Goal: Information Seeking & Learning: Understand process/instructions

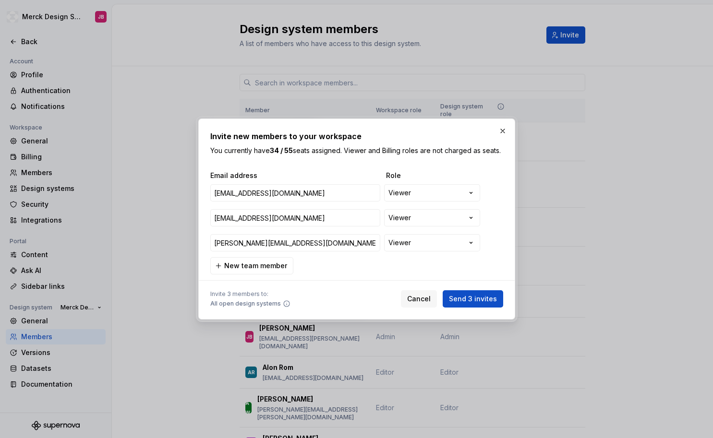
click at [487, 281] on div at bounding box center [356, 280] width 293 height 12
click at [476, 298] on button "Send 3 invites" at bounding box center [472, 298] width 60 height 17
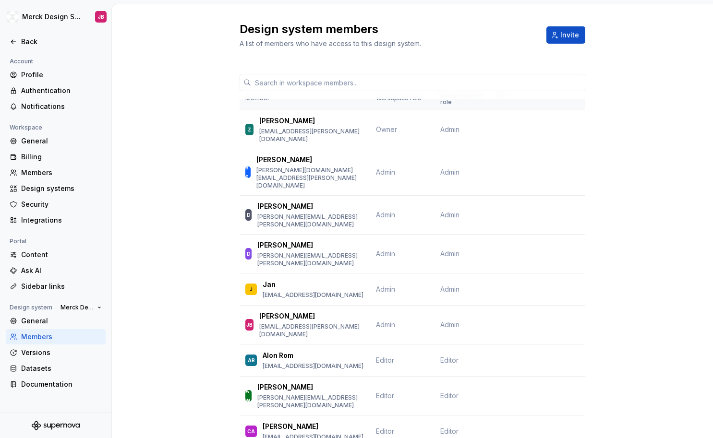
scroll to position [8449, 0]
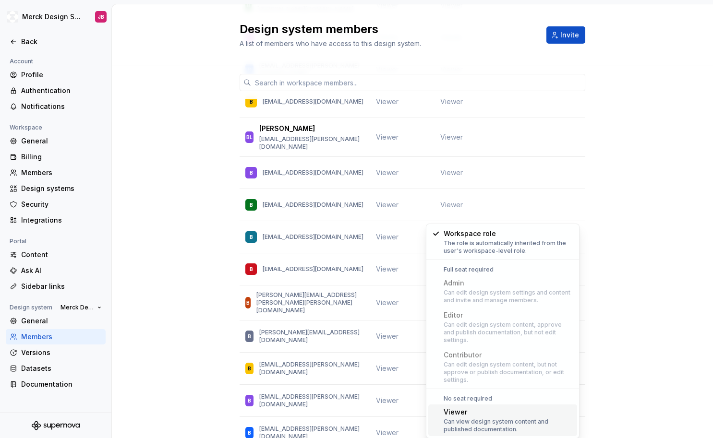
click at [539, 418] on div "Can view design system content and published documentation." at bounding box center [508, 425] width 130 height 15
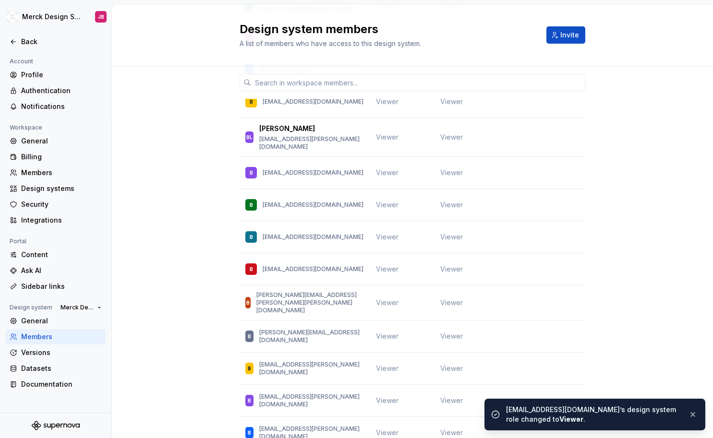
scroll to position [15907, 0]
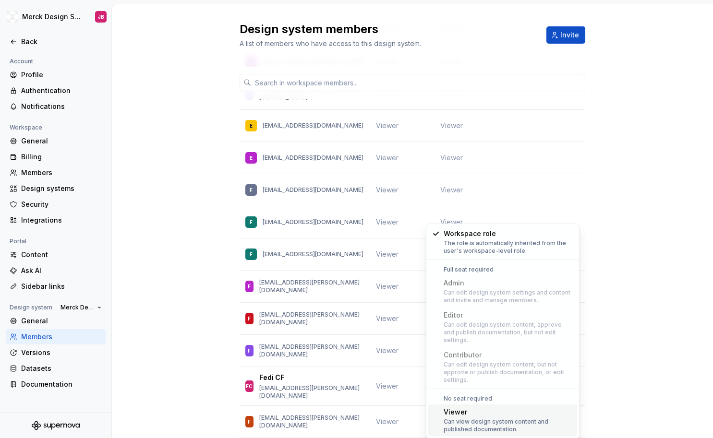
click at [477, 418] on div "Can view design system content and published documentation." at bounding box center [508, 425] width 130 height 15
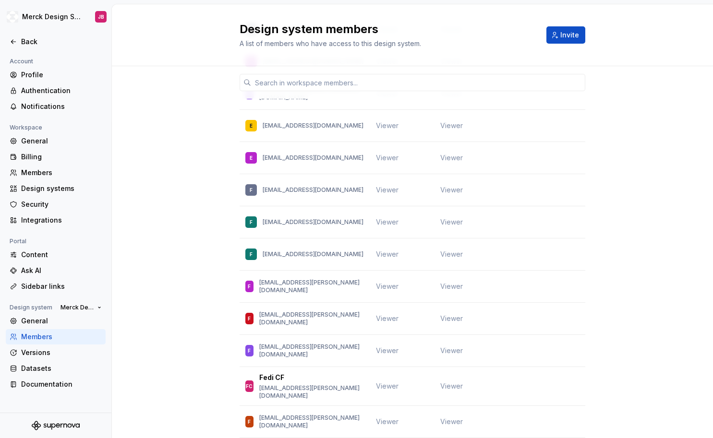
scroll to position [8449, 0]
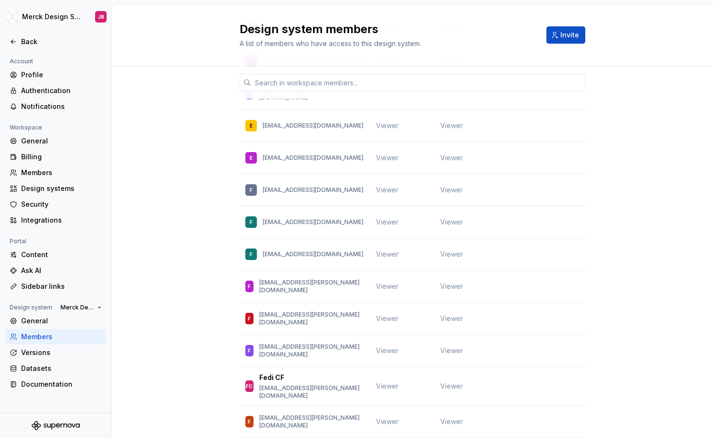
scroll to position [49703, 0]
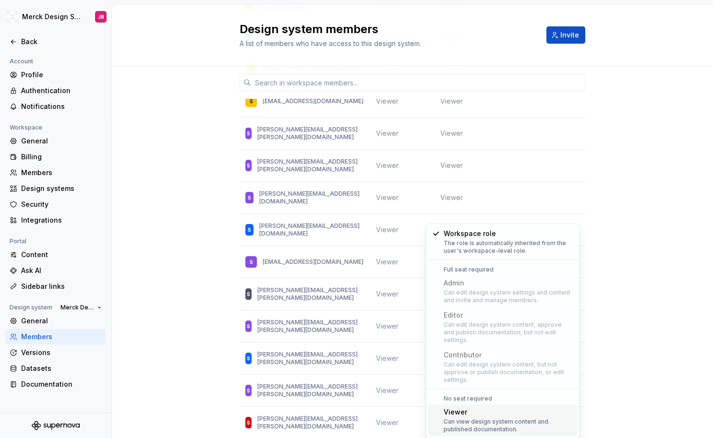
click at [469, 418] on div "Can view design system content and published documentation." at bounding box center [508, 425] width 130 height 15
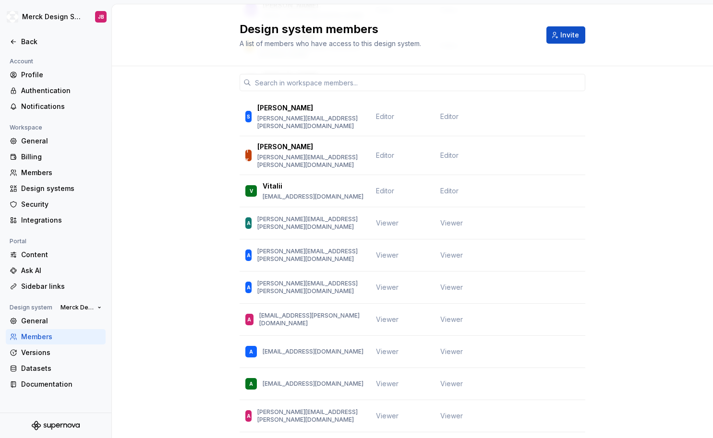
scroll to position [0, 0]
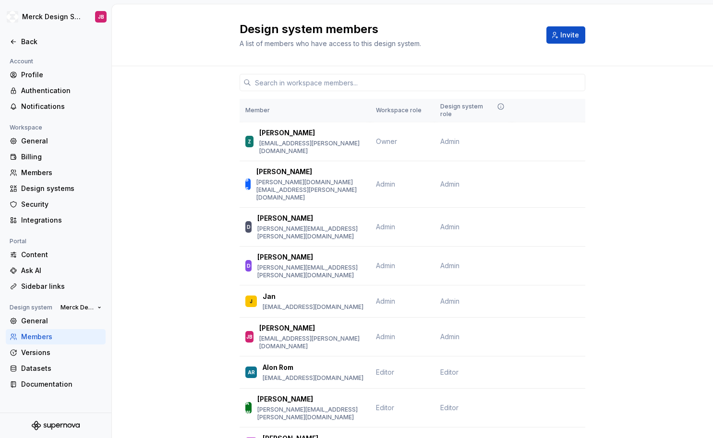
click at [14, 43] on icon at bounding box center [14, 42] width 8 height 8
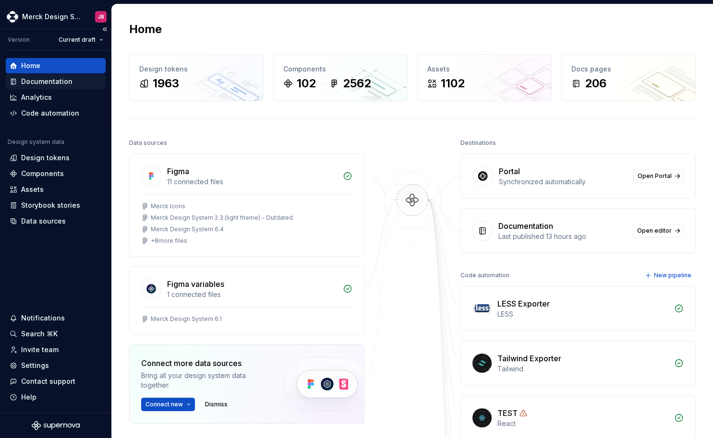
click at [46, 84] on div "Documentation" at bounding box center [46, 82] width 51 height 10
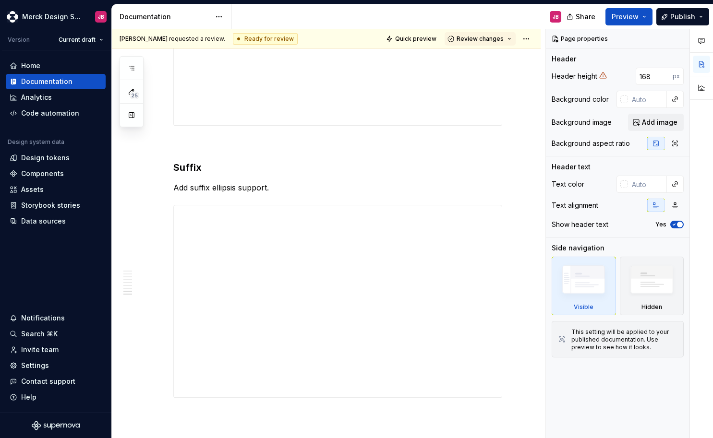
scroll to position [3341, 0]
click at [54, 141] on div "Design system data" at bounding box center [36, 142] width 57 height 8
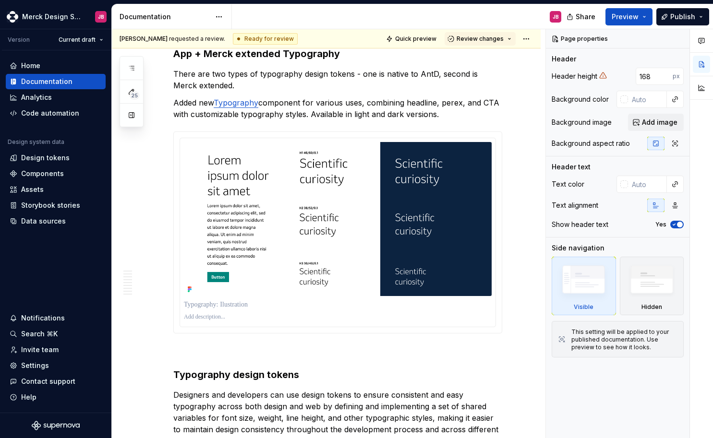
scroll to position [0, 0]
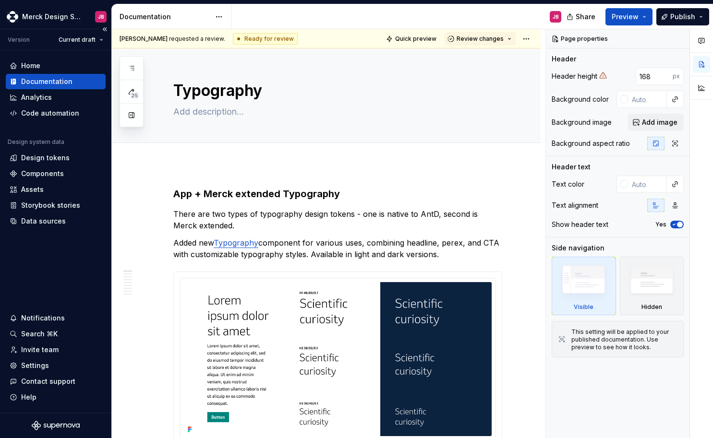
click at [62, 82] on div "Documentation" at bounding box center [46, 82] width 51 height 10
click at [52, 209] on div "Storybook stories" at bounding box center [50, 206] width 59 height 10
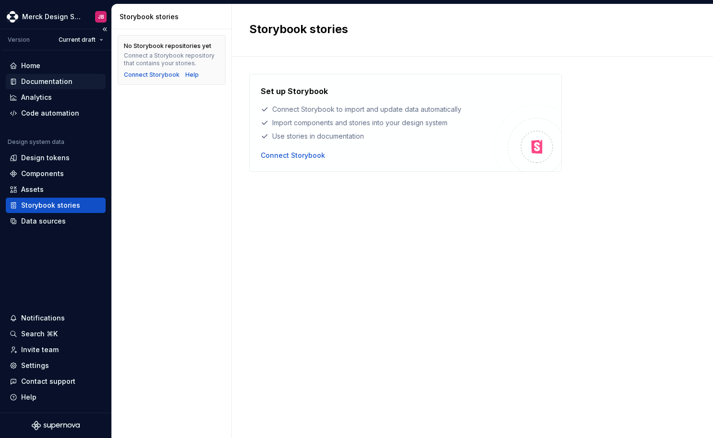
click at [40, 80] on div "Documentation" at bounding box center [46, 82] width 51 height 10
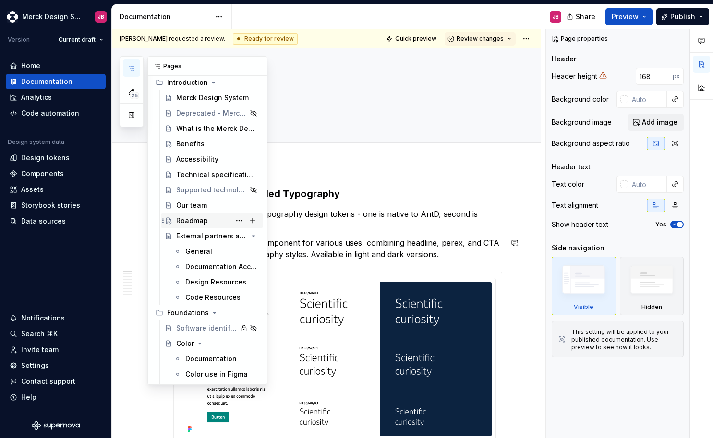
scroll to position [30, 0]
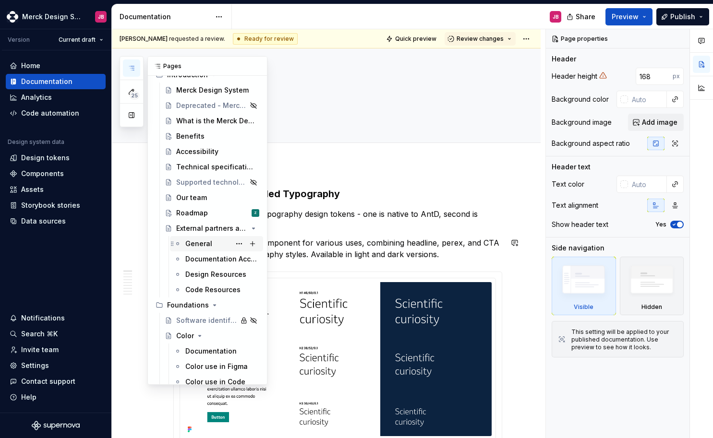
click at [197, 250] on div "General" at bounding box center [222, 243] width 74 height 13
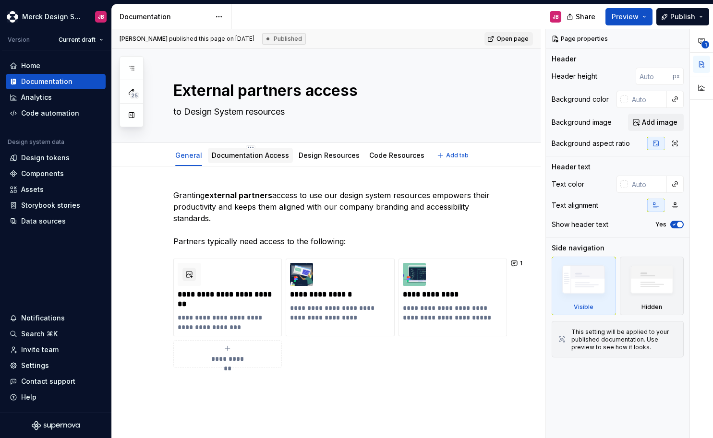
click at [250, 156] on link "Documentation Access" at bounding box center [250, 155] width 77 height 8
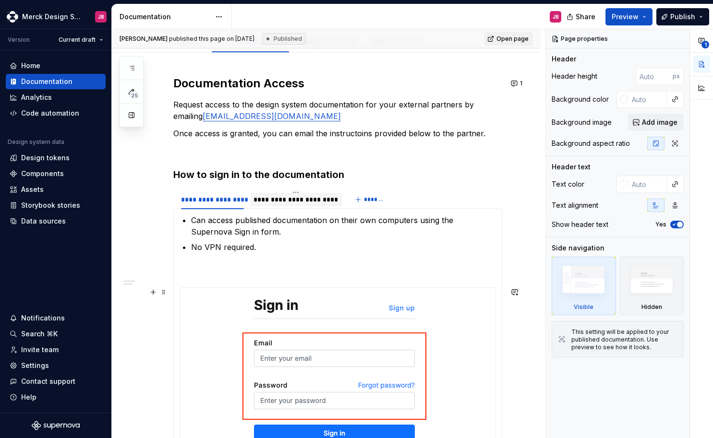
scroll to position [115, 0]
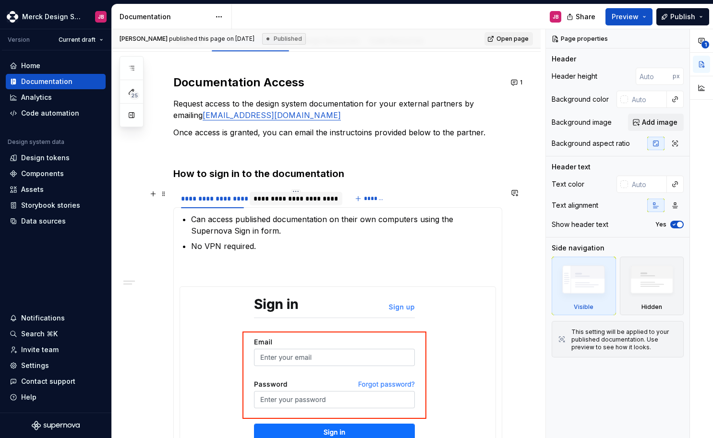
click at [291, 204] on div "**********" at bounding box center [296, 198] width 93 height 13
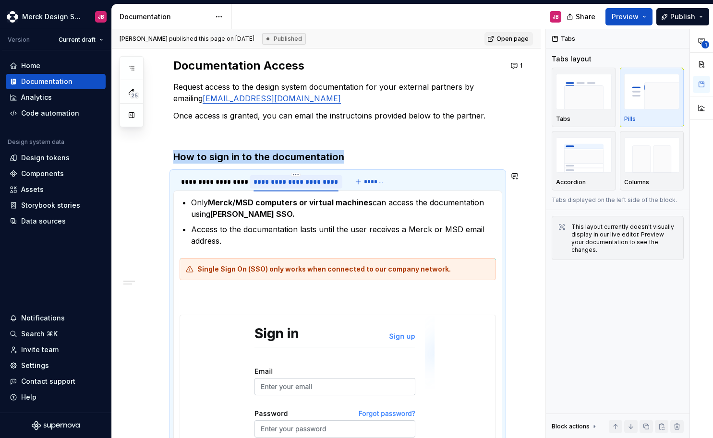
scroll to position [133, 0]
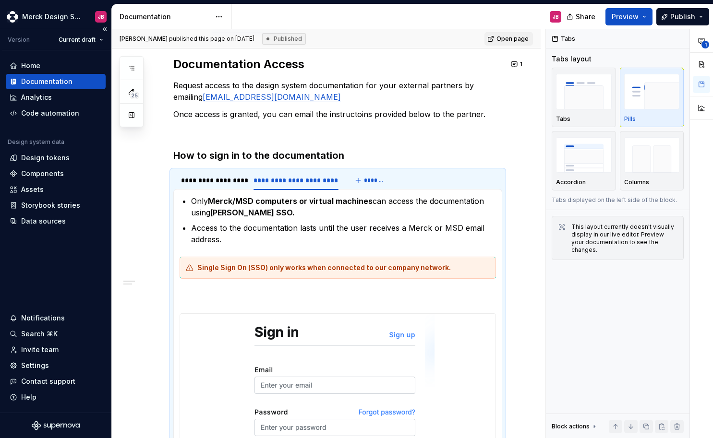
type textarea "*"
click at [206, 201] on p "Only Merck/MSD computers or virtual machines can access the documentation using…" at bounding box center [343, 206] width 305 height 23
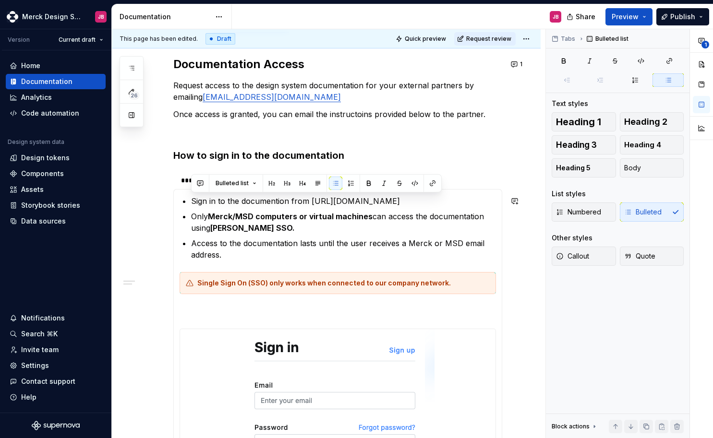
copy p "Sign in to the documention from [URL][DOMAIN_NAME]"
click at [456, 202] on p "Sign in to the documention from [URL][DOMAIN_NAME]" at bounding box center [343, 201] width 305 height 12
copy p "Sign in to the documention from [URL][DOMAIN_NAME]"
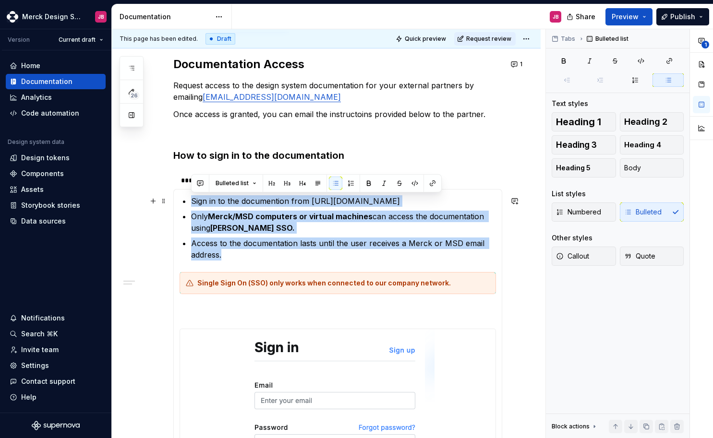
drag, startPoint x: 247, startPoint y: 258, endPoint x: 191, endPoint y: 203, distance: 78.0
click at [191, 202] on ul "Sign in to the documention from [URL][DOMAIN_NAME] Only Merck/MSD computers or …" at bounding box center [343, 227] width 305 height 65
copy ul "Sign in to the documention from [URL][DOMAIN_NAME] Only Merck/MSD computers or …"
click at [303, 204] on p "Sign in to the documention from [URL][DOMAIN_NAME]" at bounding box center [343, 201] width 305 height 12
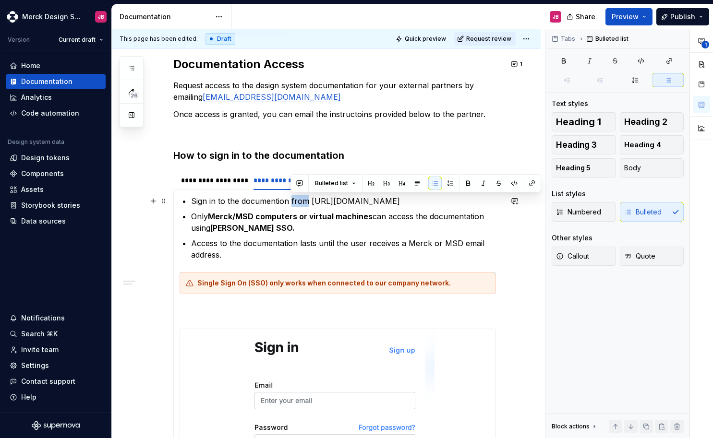
click at [303, 204] on p "Sign in to the documention from [URL][DOMAIN_NAME]" at bounding box center [343, 201] width 305 height 12
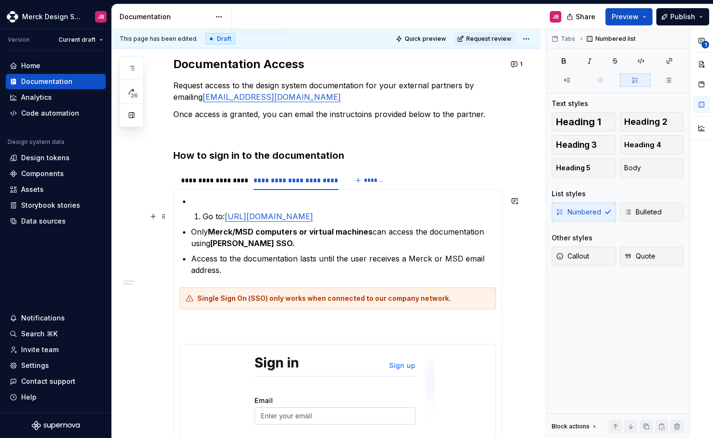
click at [202, 215] on li "Go to: [URL][DOMAIN_NAME]" at bounding box center [348, 217] width 293 height 12
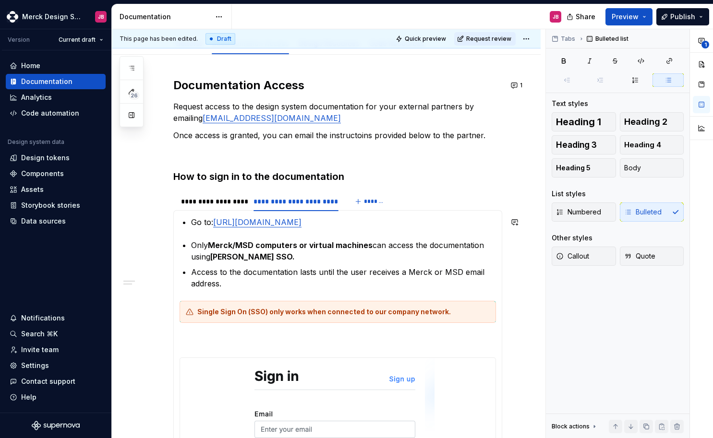
scroll to position [111, 0]
click at [218, 200] on div "**********" at bounding box center [212, 203] width 63 height 10
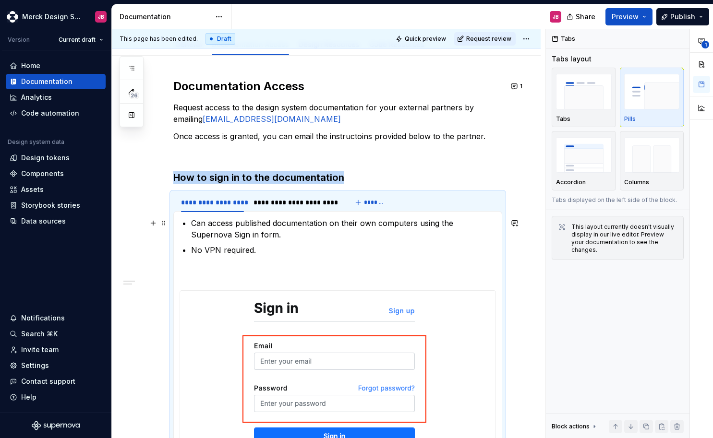
click at [253, 227] on p "Can access published documentation on their own computers using the Supernova S…" at bounding box center [343, 228] width 305 height 23
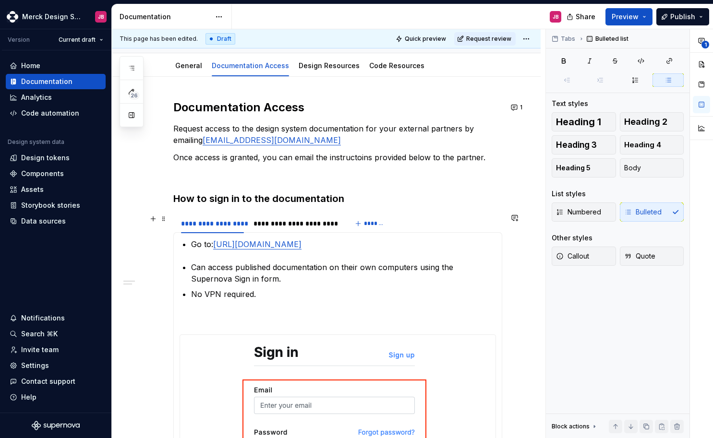
scroll to position [90, 0]
click at [274, 221] on div "**********" at bounding box center [295, 223] width 85 height 10
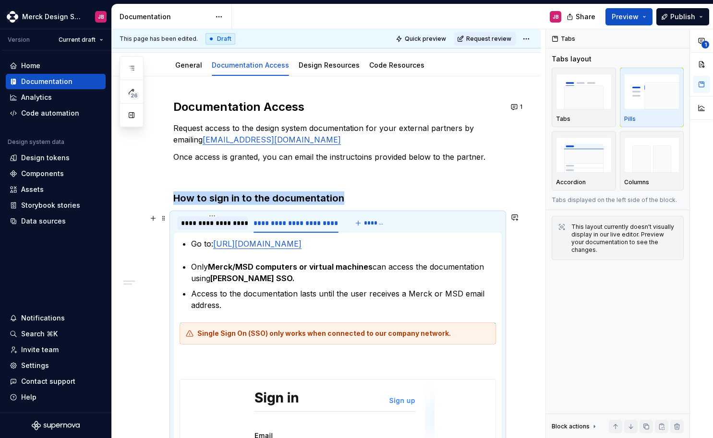
click at [218, 225] on div "**********" at bounding box center [212, 223] width 63 height 10
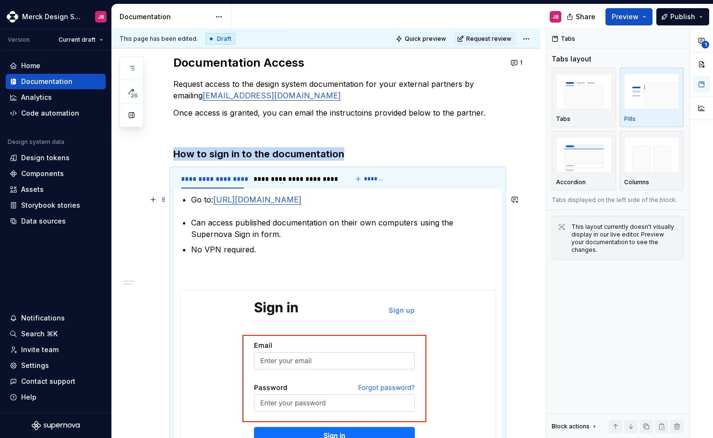
scroll to position [135, 0]
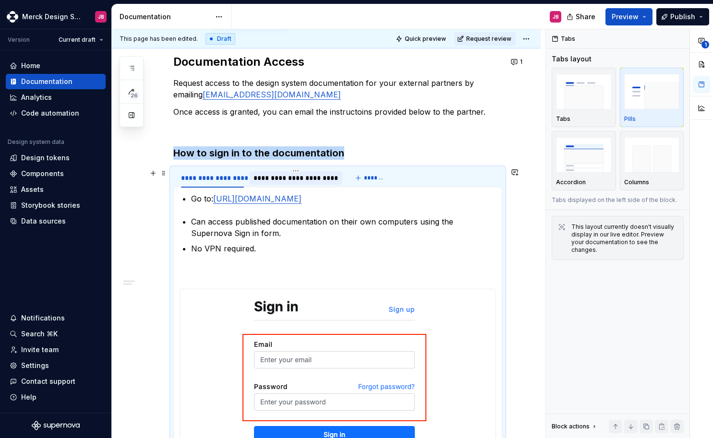
click at [310, 182] on div "**********" at bounding box center [295, 178] width 85 height 10
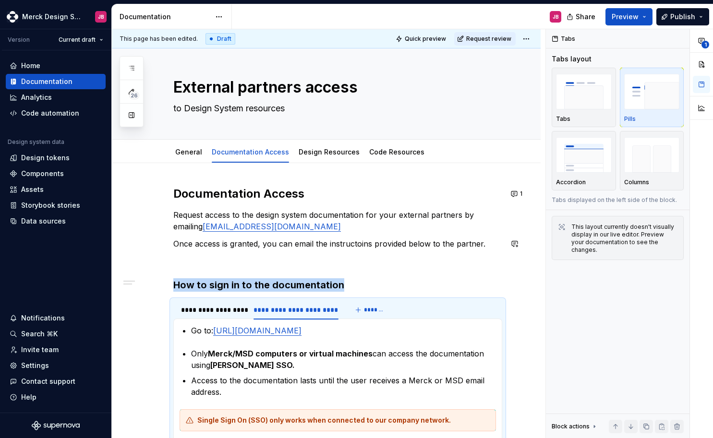
scroll to position [0, 0]
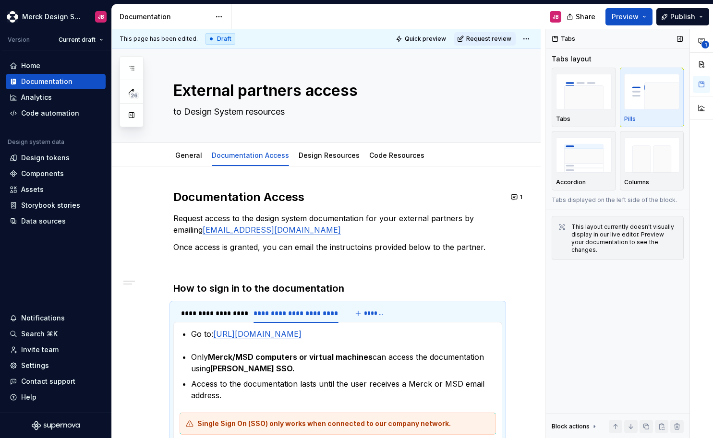
click at [556, 310] on div "Tabs Tabs layout Tabs Pills Accordion Columns Tabs displayed on the left side o…" at bounding box center [617, 233] width 143 height 409
click at [548, 330] on div "Tabs Tabs layout Tabs Pills Accordion Columns Tabs displayed on the left side o…" at bounding box center [617, 233] width 143 height 409
click at [527, 41] on html "Merck Design System JB Version Current draft Home Documentation Analytics Code …" at bounding box center [356, 219] width 713 height 438
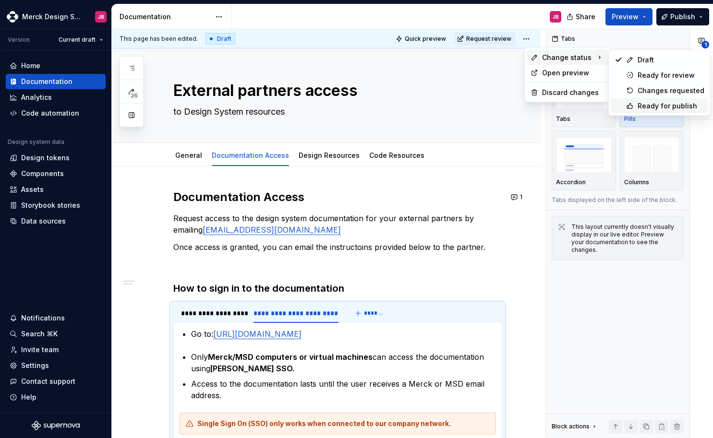
click at [659, 108] on div "Ready for publish" at bounding box center [670, 106] width 67 height 10
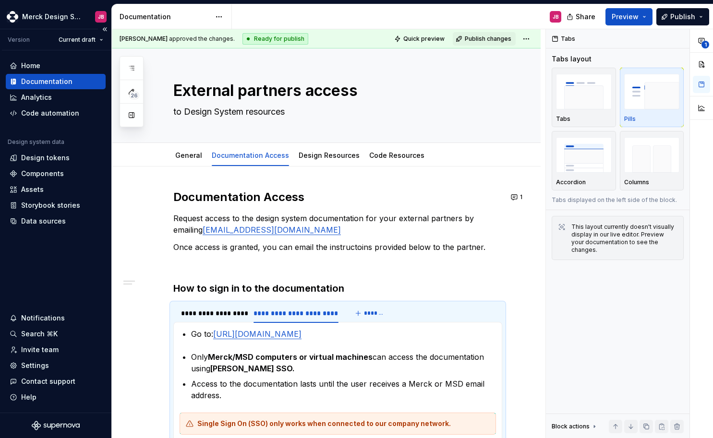
type textarea "*"
